Goal: Task Accomplishment & Management: Manage account settings

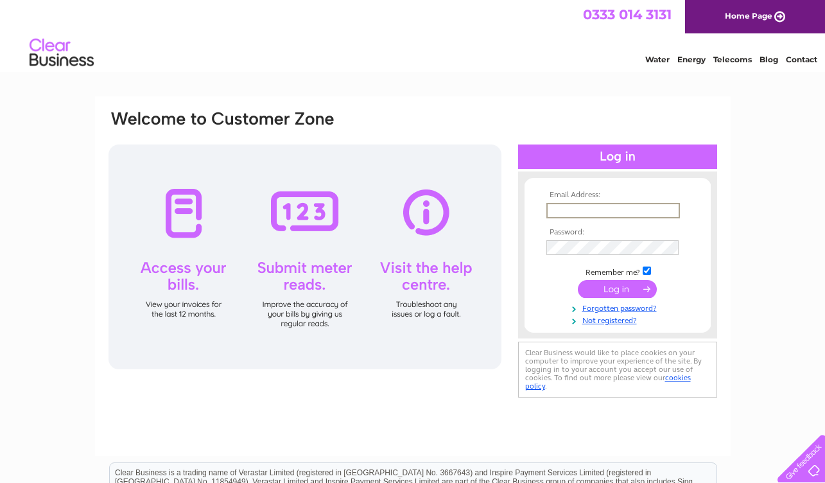
type input "[EMAIL_ADDRESS][DOMAIN_NAME]"
click at [617, 287] on input "submit" at bounding box center [616, 289] width 79 height 18
click at [626, 289] on input "submit" at bounding box center [616, 287] width 79 height 18
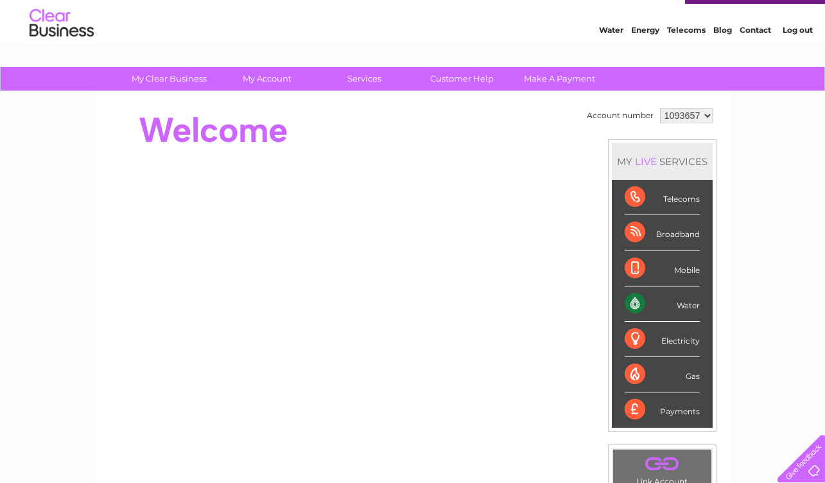
scroll to position [17, 0]
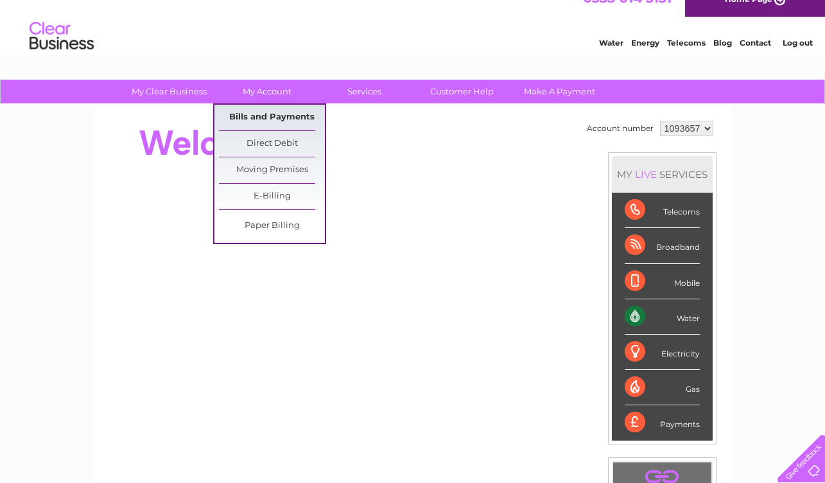
click at [277, 118] on link "Bills and Payments" at bounding box center [272, 118] width 106 height 26
click at [257, 117] on link "Bills and Payments" at bounding box center [272, 118] width 106 height 26
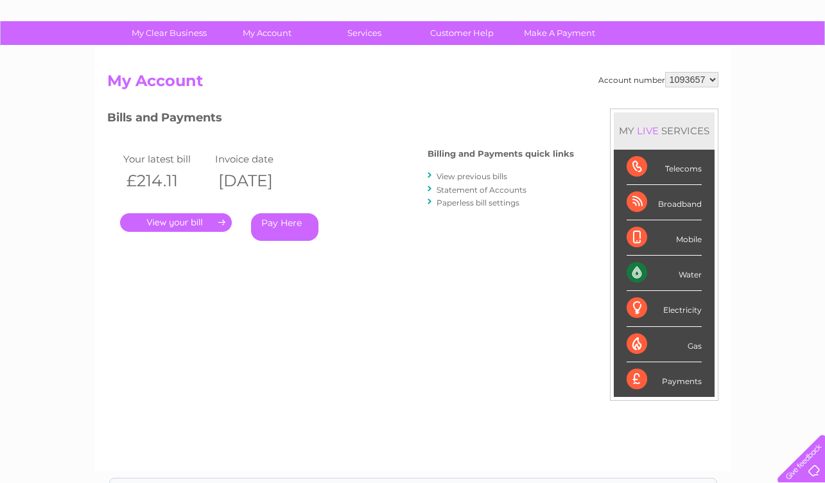
scroll to position [87, 0]
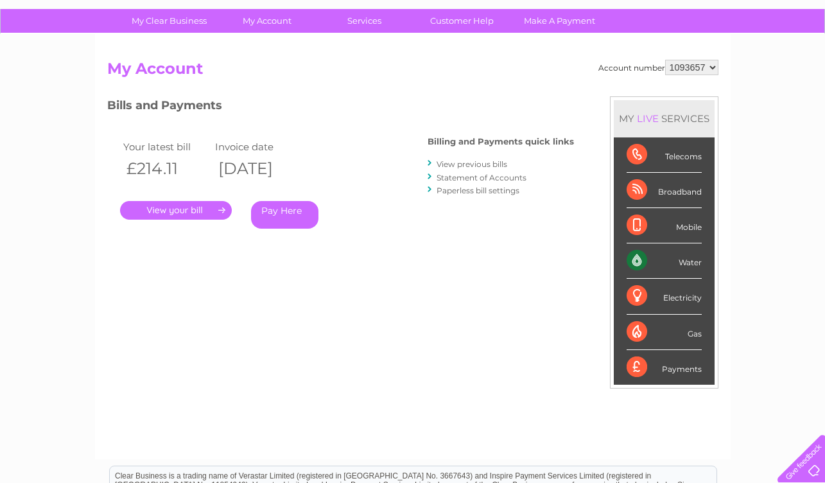
click at [192, 210] on link "." at bounding box center [176, 210] width 112 height 19
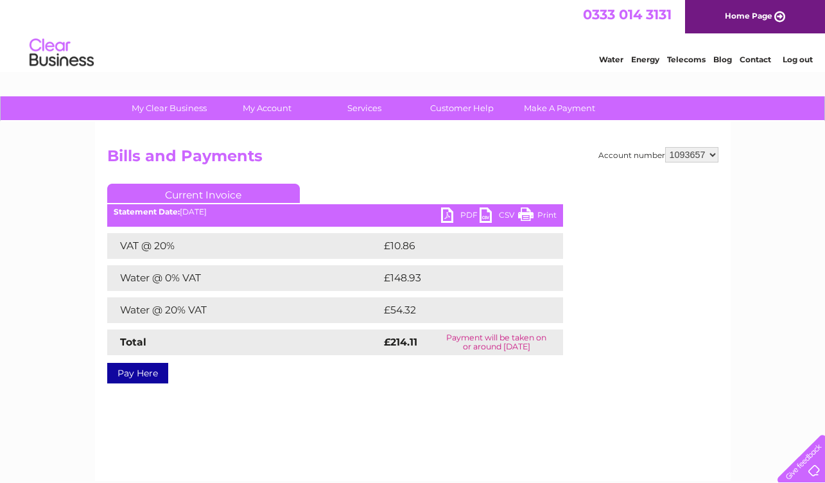
click at [454, 214] on link "PDF" at bounding box center [460, 216] width 38 height 19
